Goal: Information Seeking & Learning: Learn about a topic

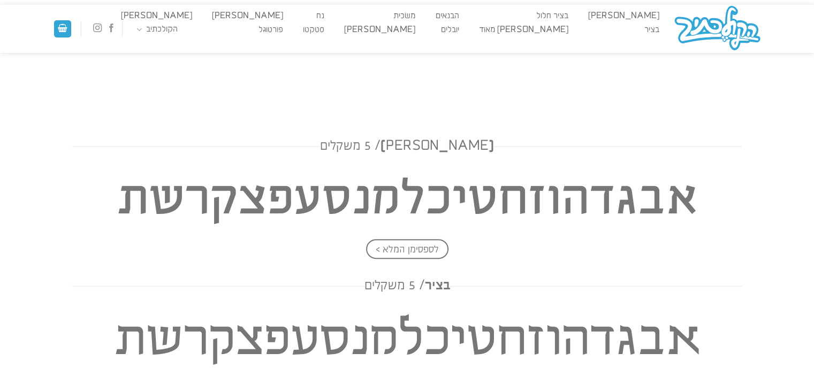
scroll to position [374, 0]
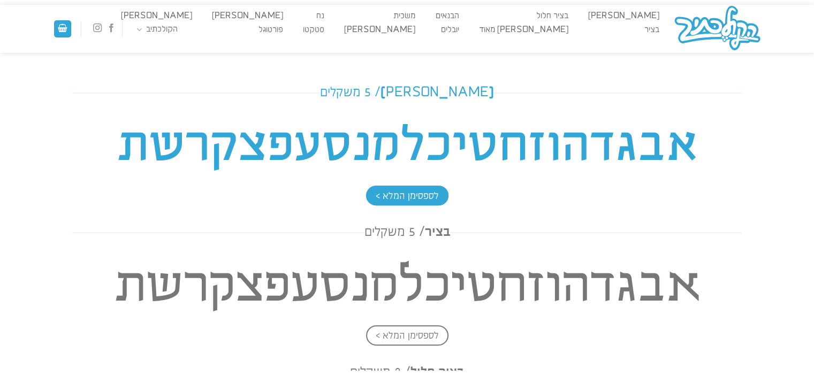
click at [405, 195] on span "לספסימן המלא >" at bounding box center [407, 196] width 82 height 20
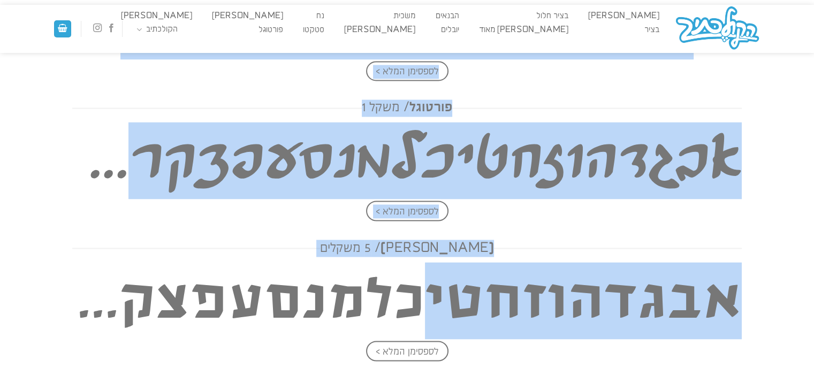
scroll to position [1991, 0]
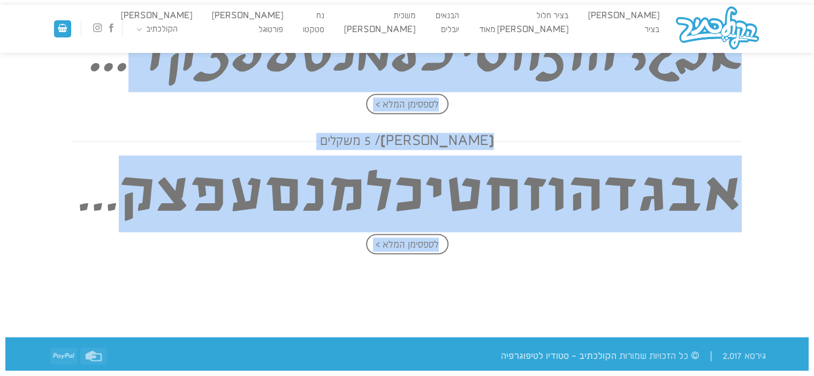
drag, startPoint x: 503, startPoint y: 169, endPoint x: 453, endPoint y: 280, distance: 122.4
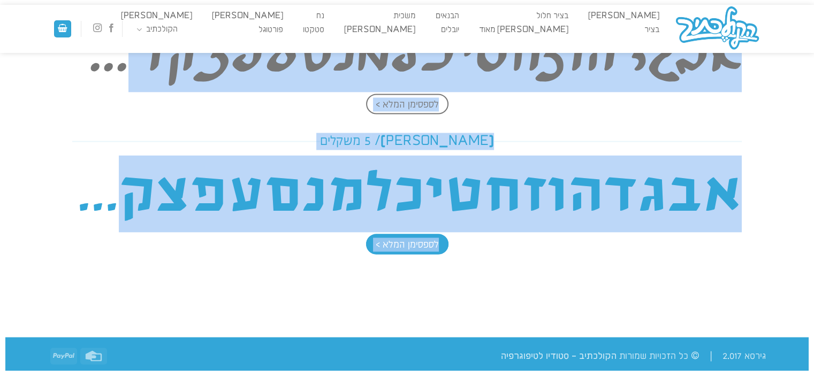
copy div "אבשלום / 5 משקלים אבגדהוזחטיכלמנסעפצקרשת לספסימן המלא > בציר / 5 משקלים אבגדהוז…"
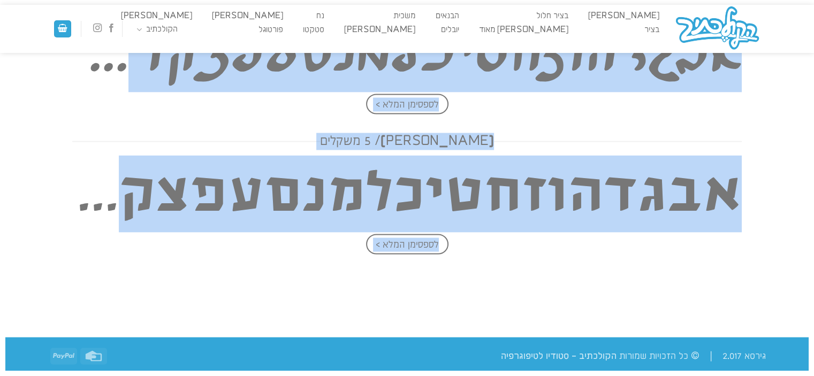
click at [453, 287] on div at bounding box center [406, 305] width 803 height 64
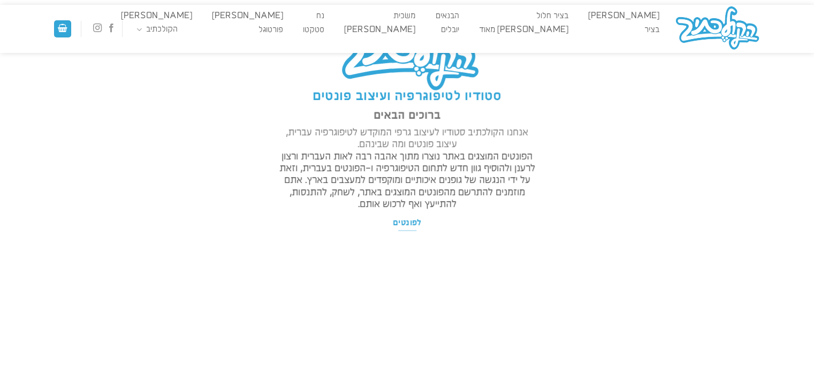
scroll to position [0, 0]
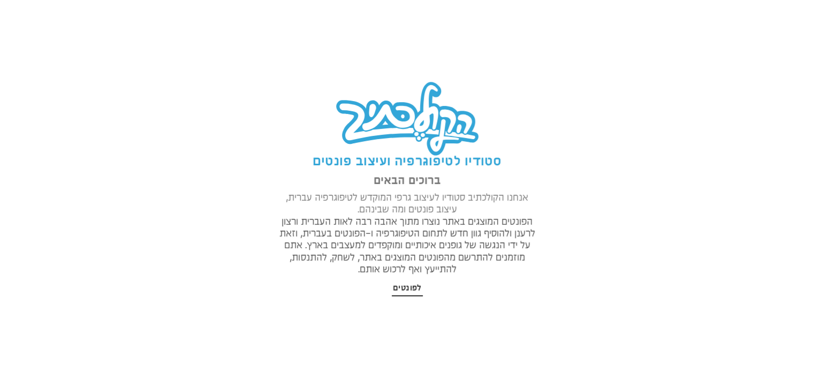
click at [404, 288] on span "לפונטים" at bounding box center [407, 288] width 29 height 11
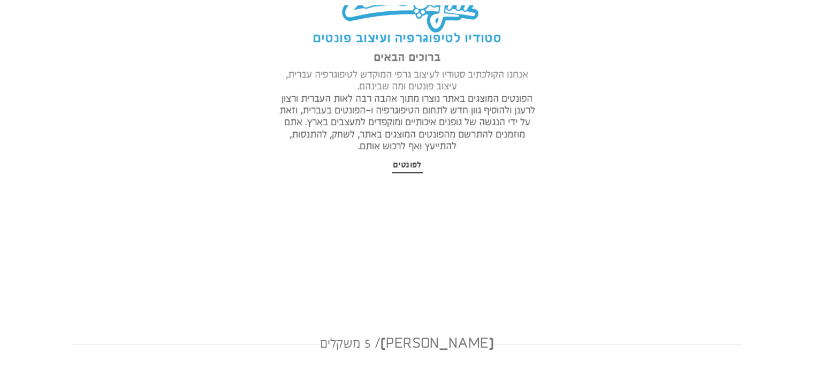
scroll to position [384, 0]
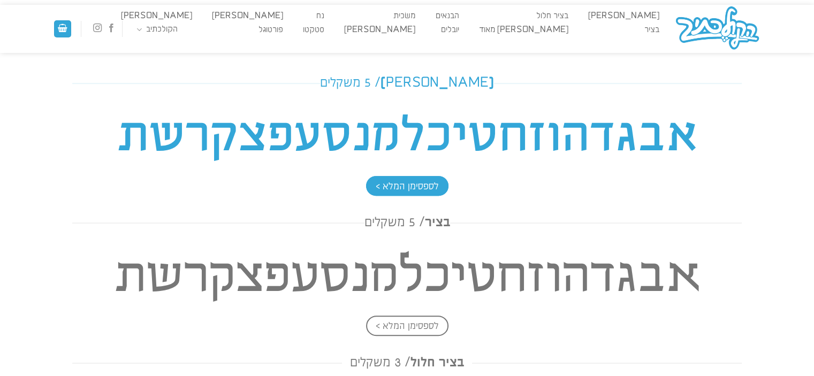
click at [403, 181] on span "לספסימן המלא >" at bounding box center [407, 186] width 82 height 20
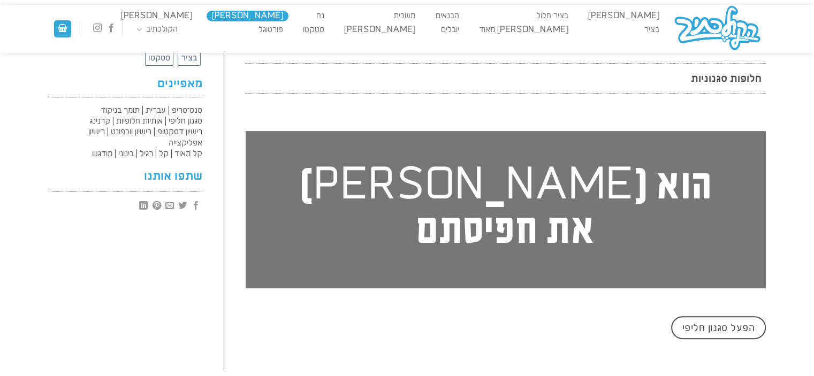
scroll to position [428, 0]
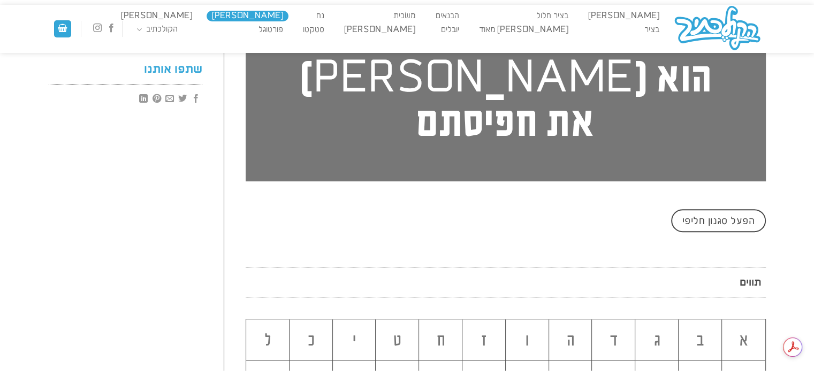
click at [595, 267] on p "תווים" at bounding box center [506, 282] width 520 height 30
click at [741, 267] on p "תווים" at bounding box center [506, 282] width 520 height 30
click at [667, 333] on h2 "ג" at bounding box center [656, 342] width 43 height 18
click at [660, 333] on h2 "ג" at bounding box center [656, 342] width 43 height 18
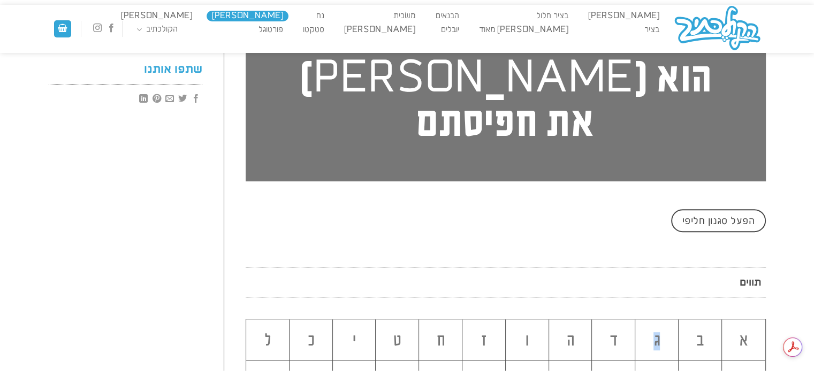
click at [660, 333] on h2 "ג" at bounding box center [656, 342] width 43 height 18
